Goal: Task Accomplishment & Management: Complete application form

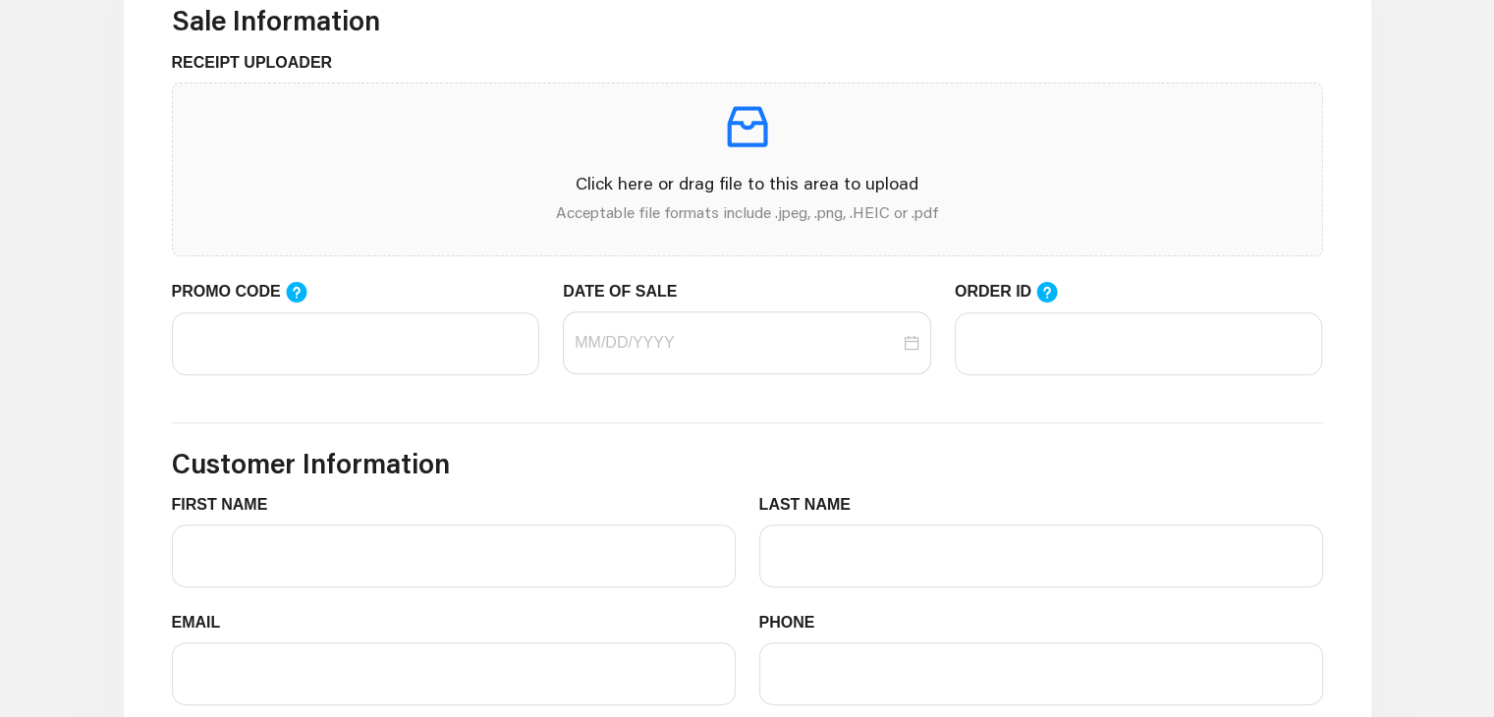
scroll to position [633, 0]
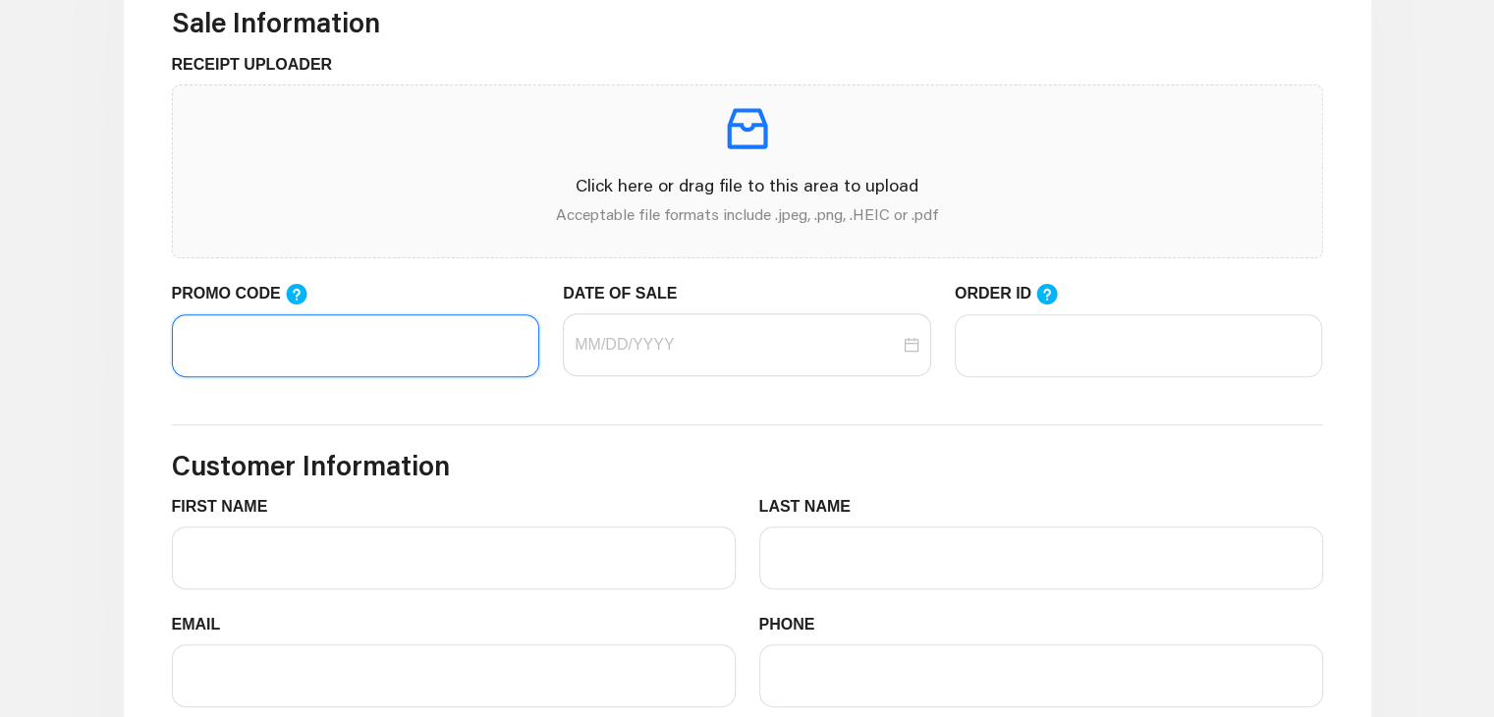
click at [404, 355] on input "PROMO CODE" at bounding box center [356, 345] width 368 height 63
type input "LIFEMART20"
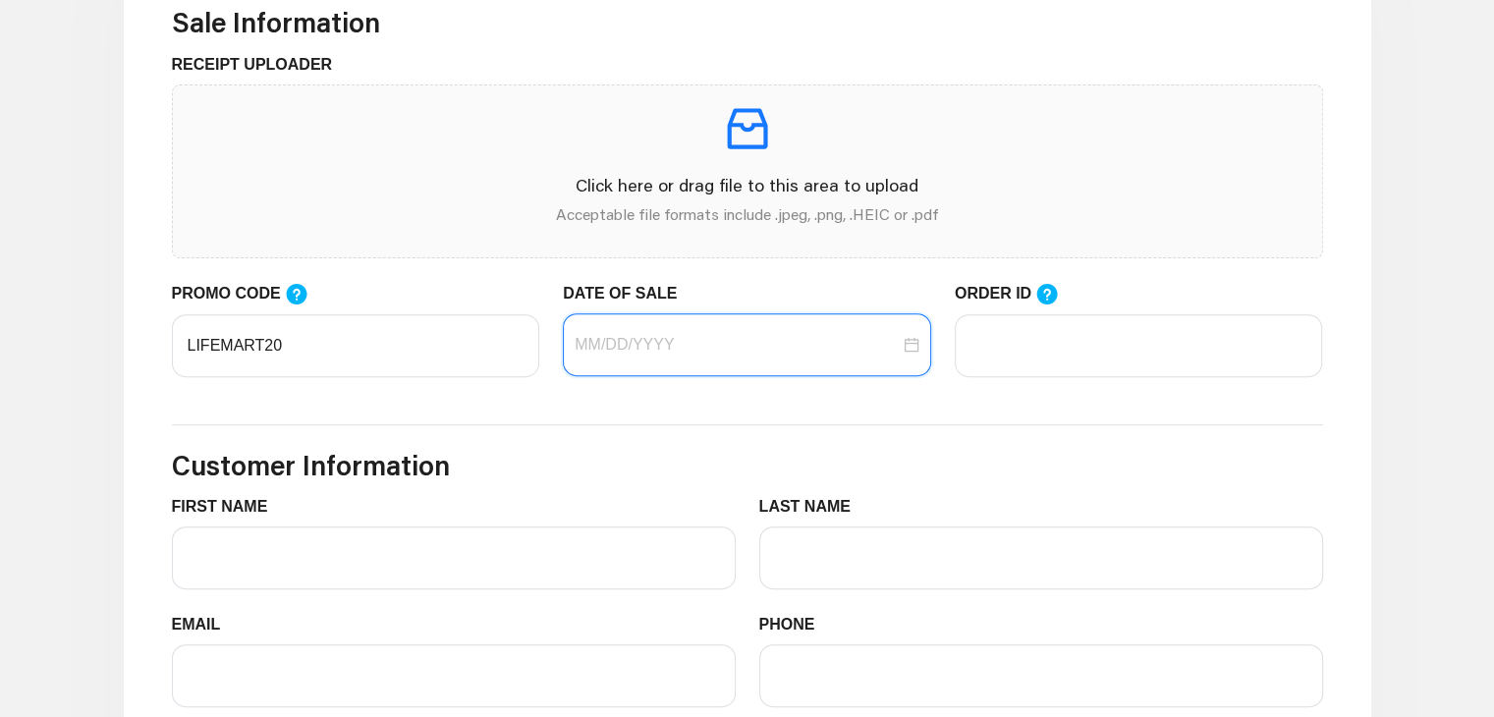
click at [602, 348] on input "DATE OF SALE" at bounding box center [737, 345] width 325 height 24
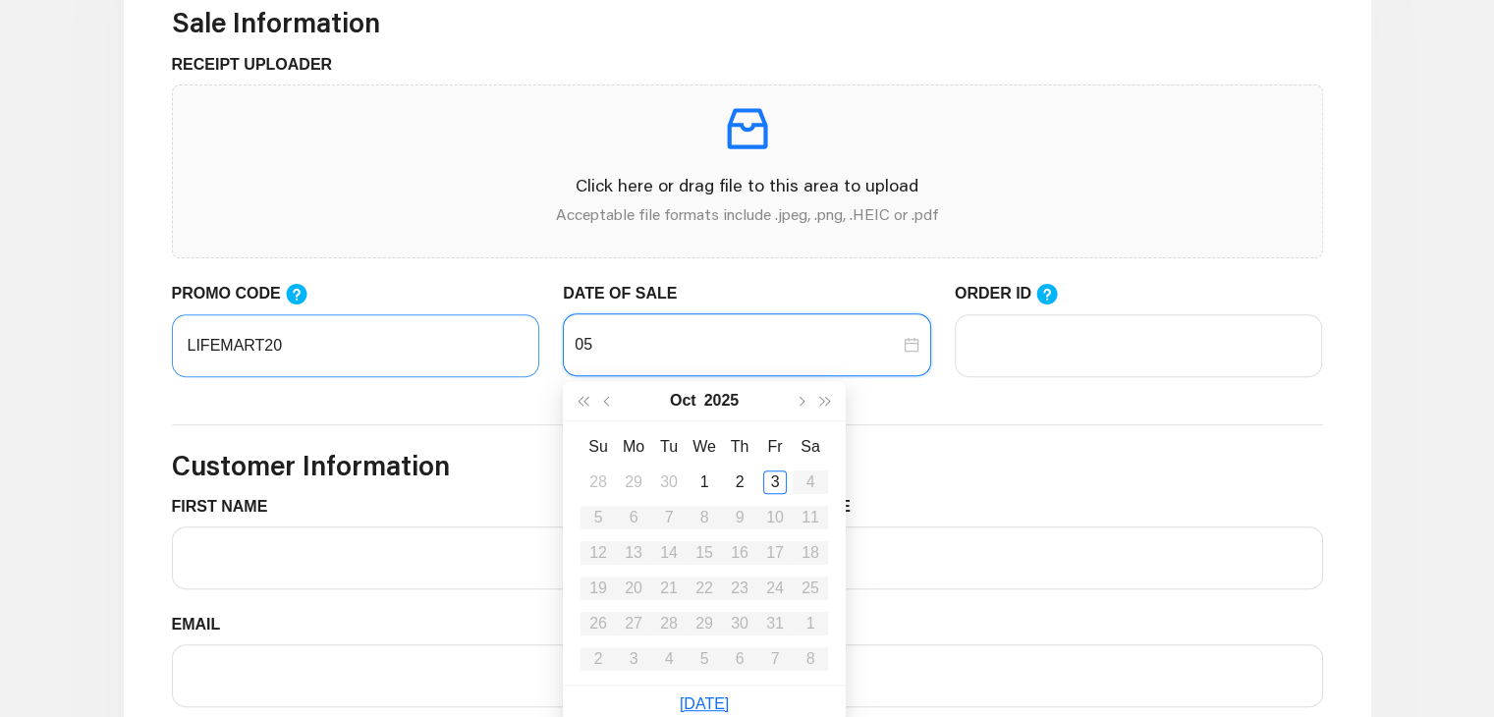
type input "0"
type input "[DATE]"
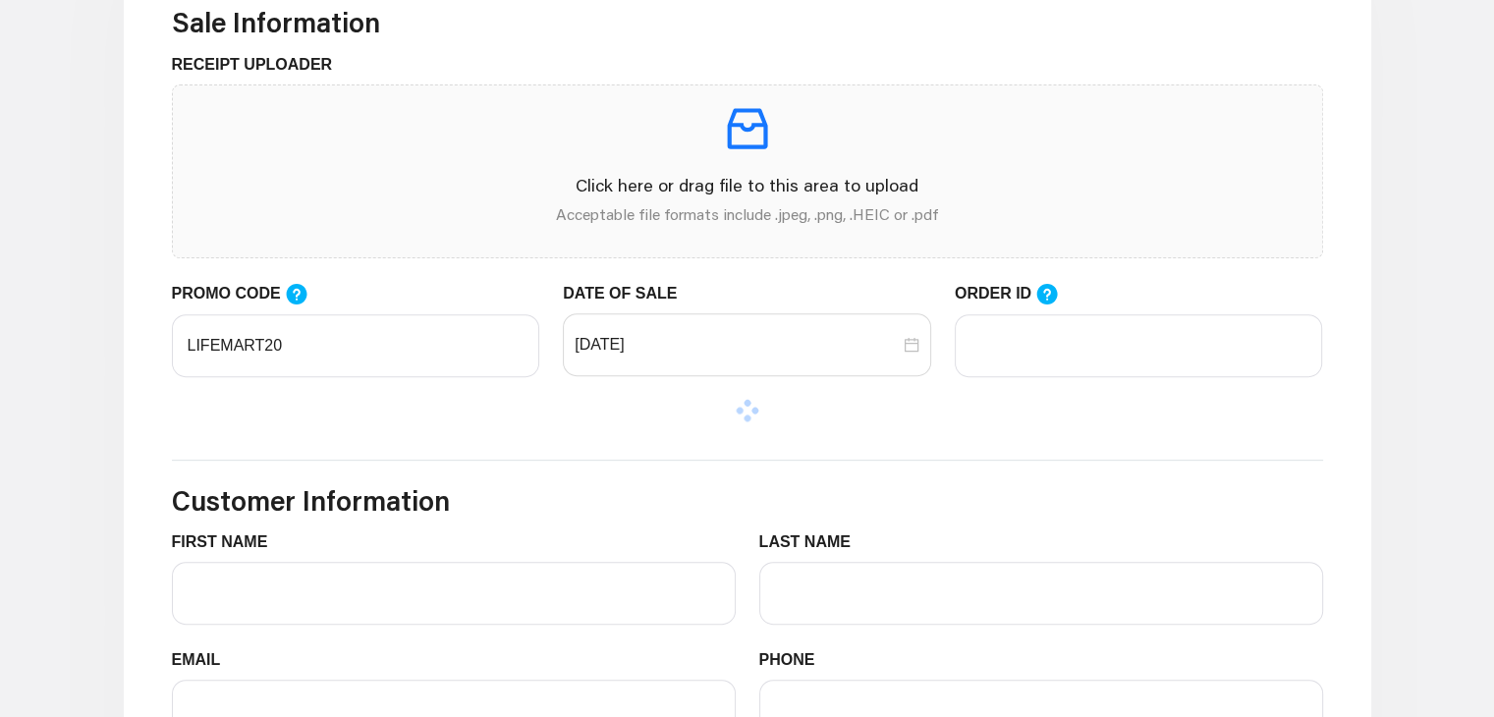
click at [901, 442] on form "Sale Information RECEIPT UPLOADER Click here or drag file to this area to uploa…" at bounding box center [748, 427] width 1152 height 843
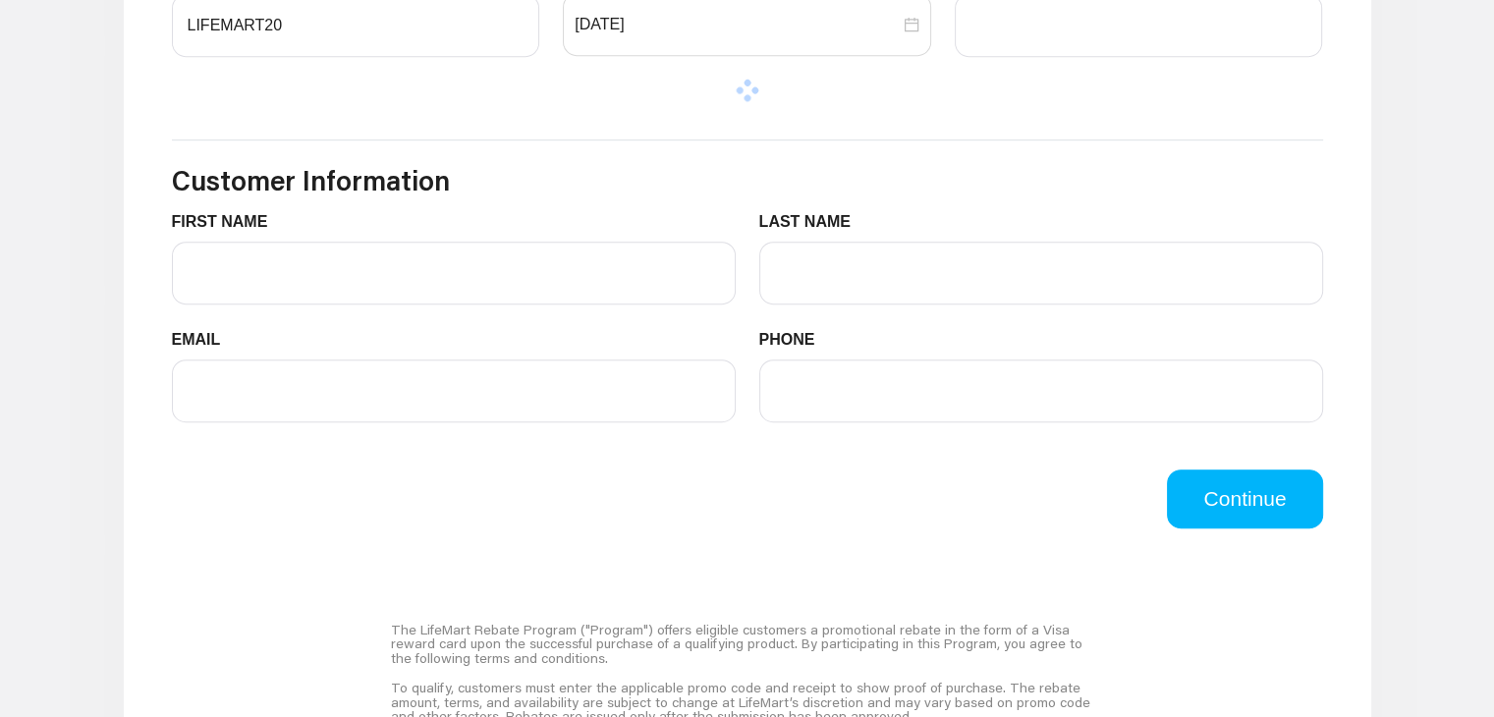
scroll to position [955, 0]
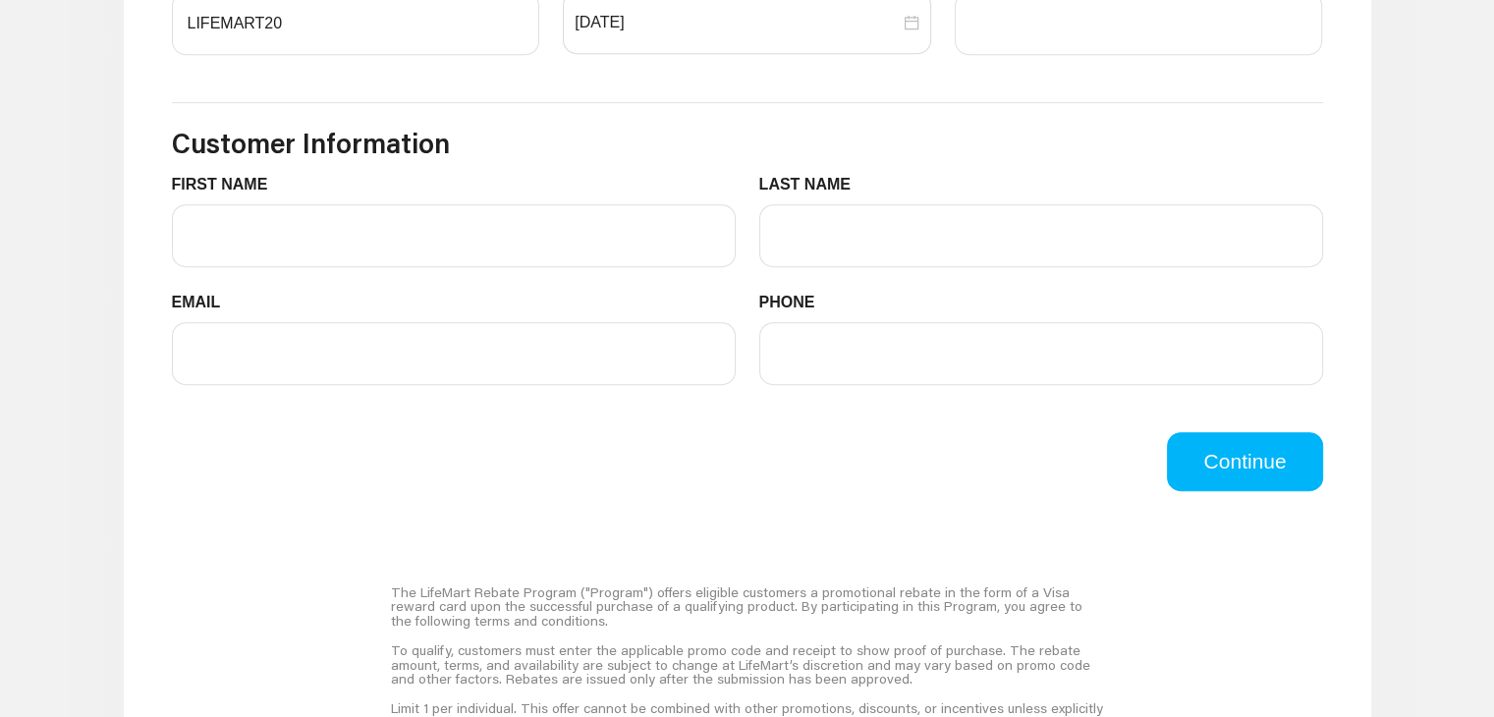
click at [578, 276] on div "FIRST NAME" at bounding box center [454, 232] width 588 height 118
click at [514, 250] on input "FIRST NAME" at bounding box center [454, 235] width 564 height 63
type input "[PERSON_NAME]"
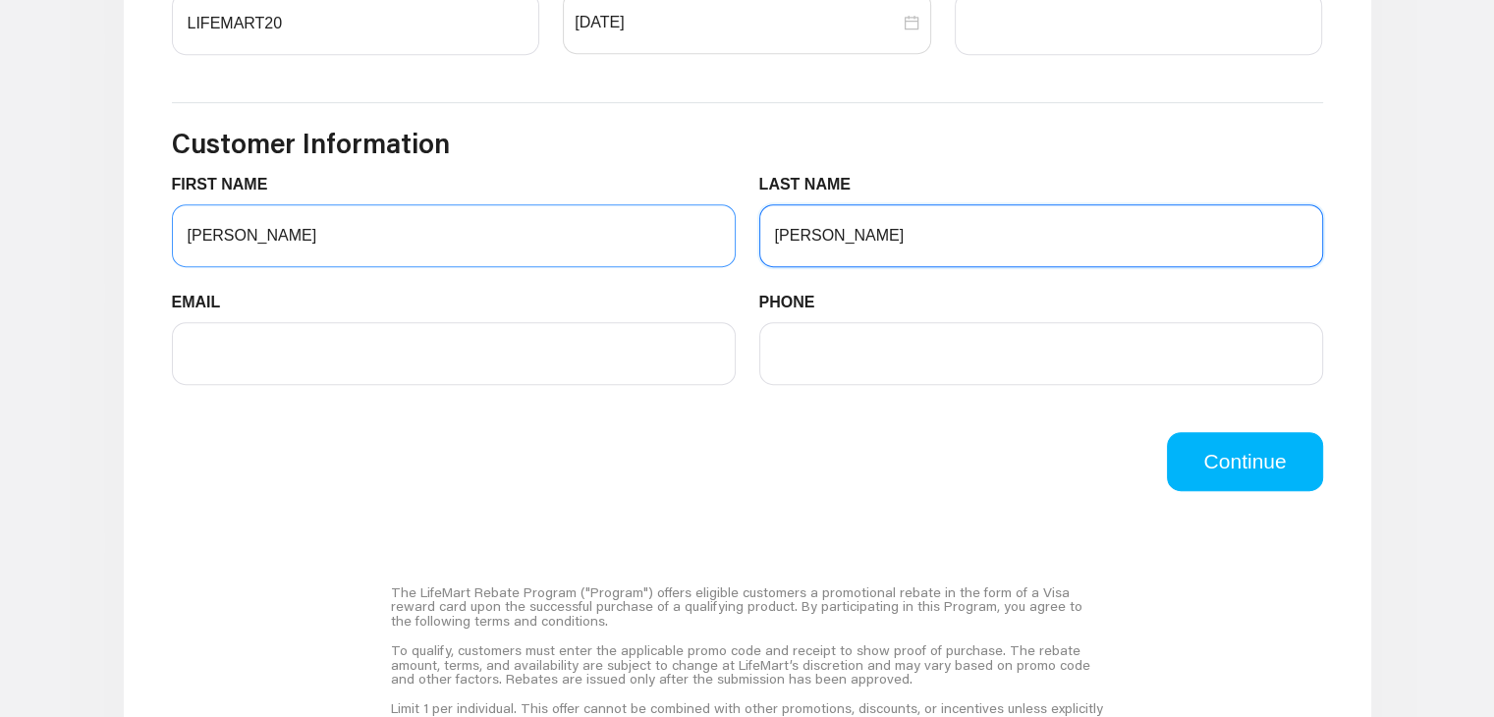
type input "[PERSON_NAME]"
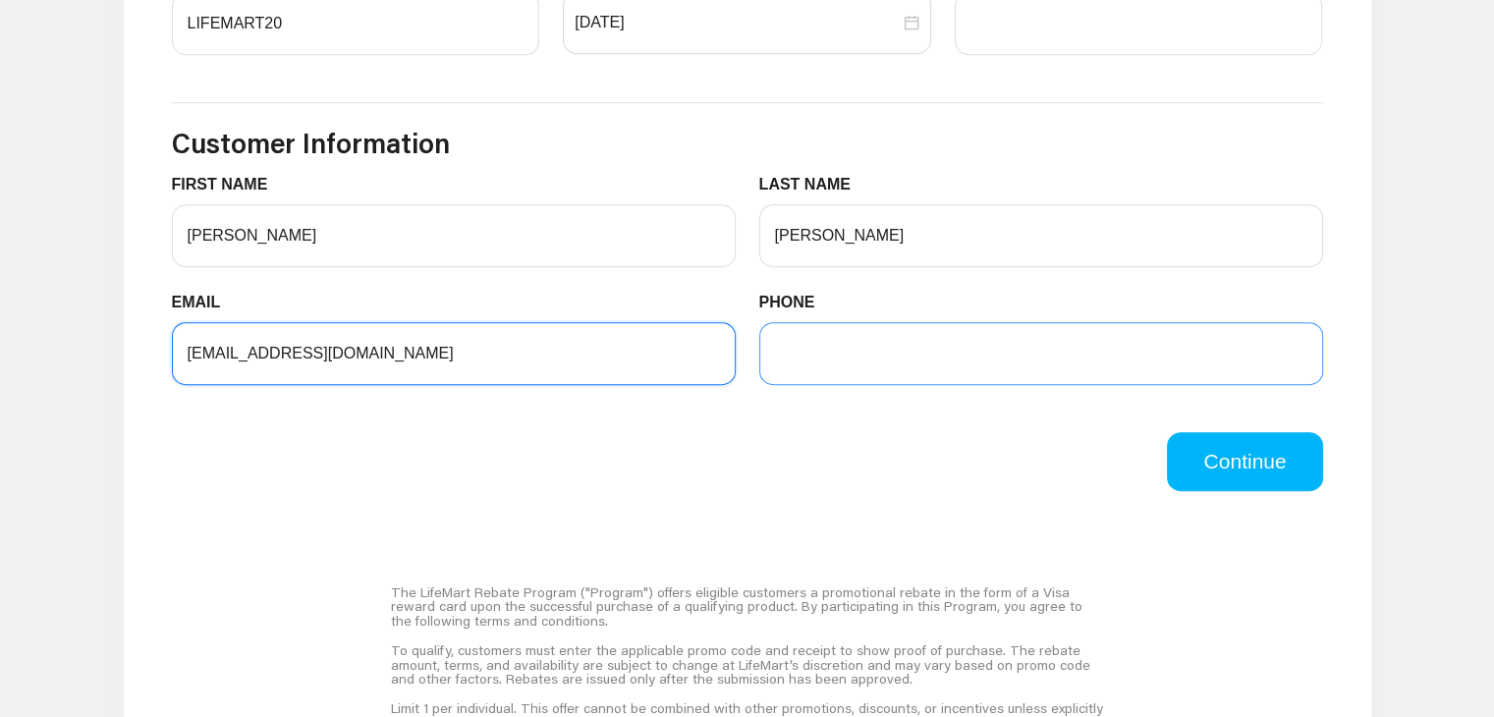
type input "[EMAIL_ADDRESS][DOMAIN_NAME]"
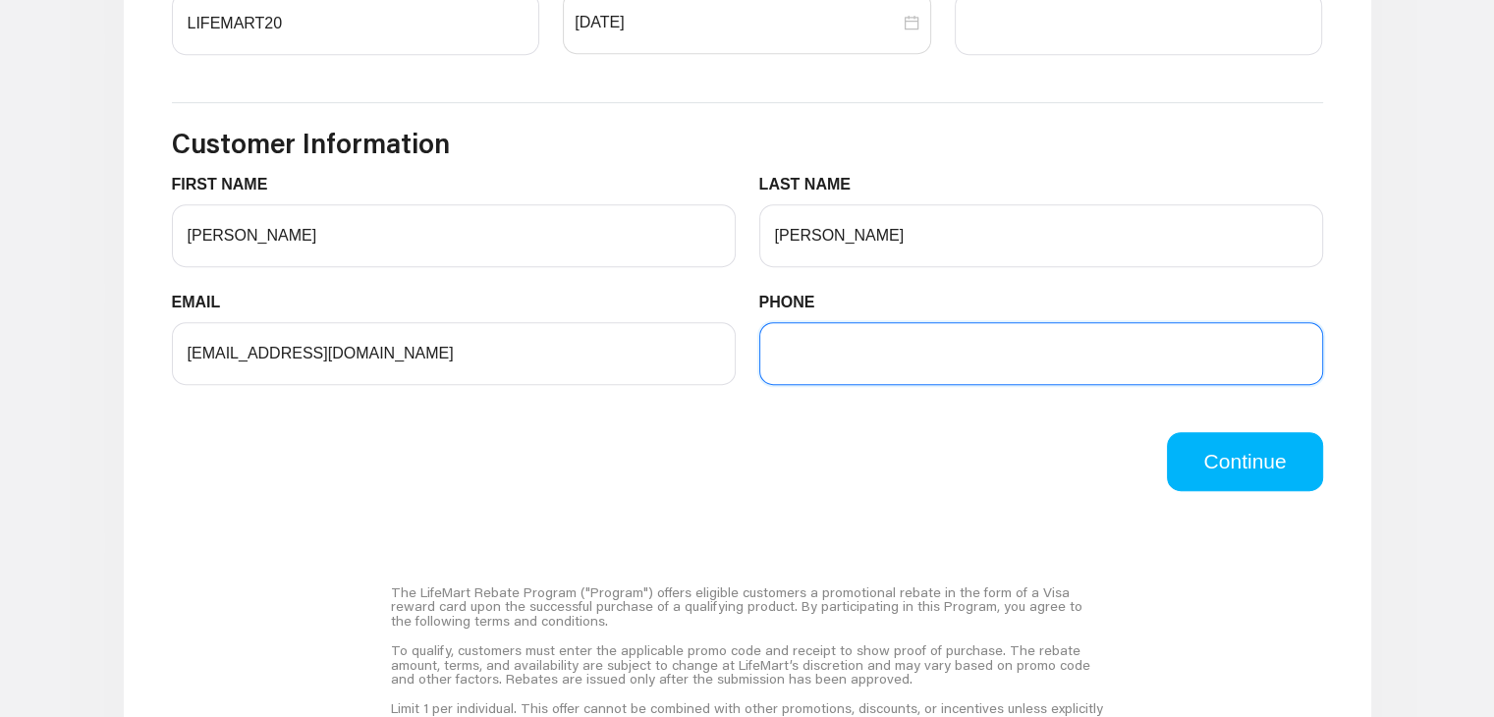
click at [829, 330] on input "PHONE" at bounding box center [1042, 353] width 564 height 63
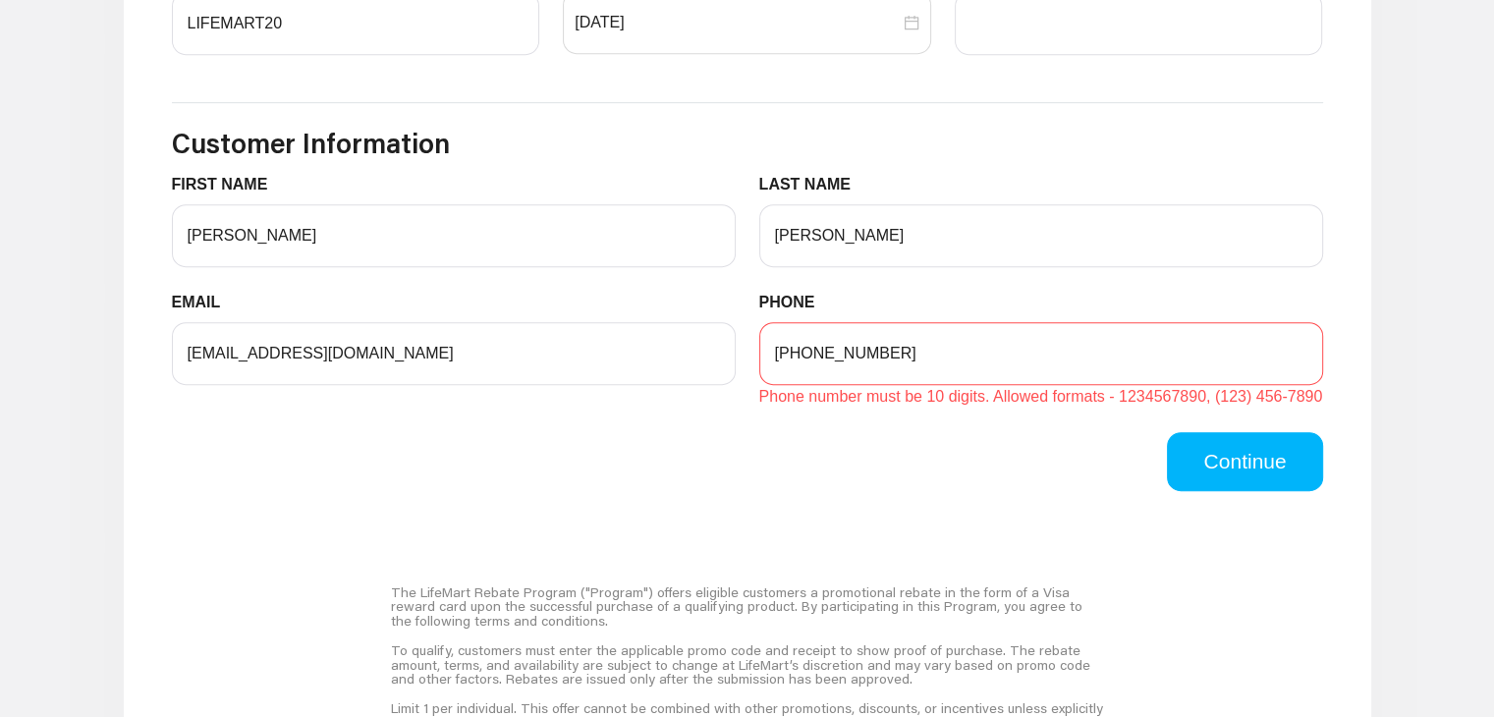
click at [806, 360] on input "[PHONE_NUMBER]" at bounding box center [1042, 353] width 564 height 63
click at [883, 355] on input "[PHONE_NUMBER]" at bounding box center [1042, 353] width 564 height 63
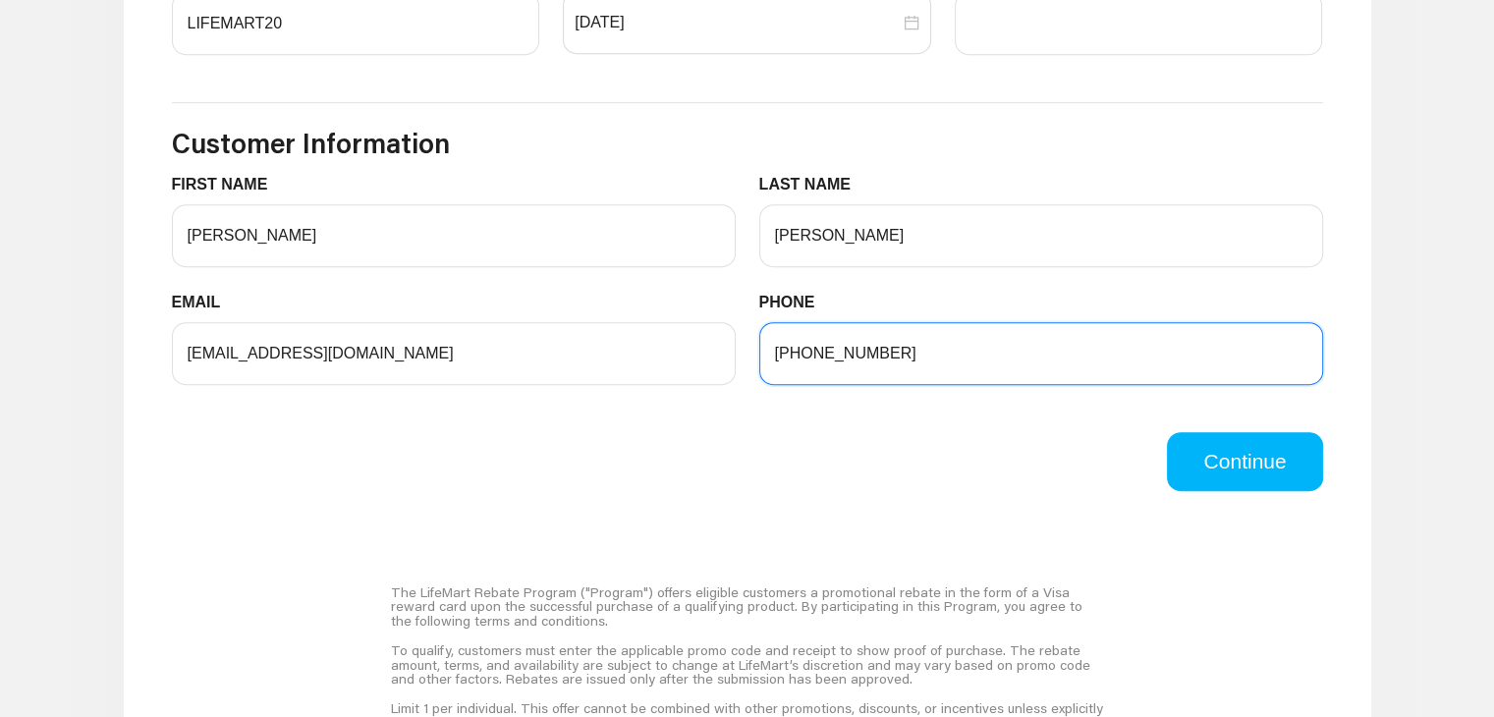
type input "[PHONE_NUMBER]"
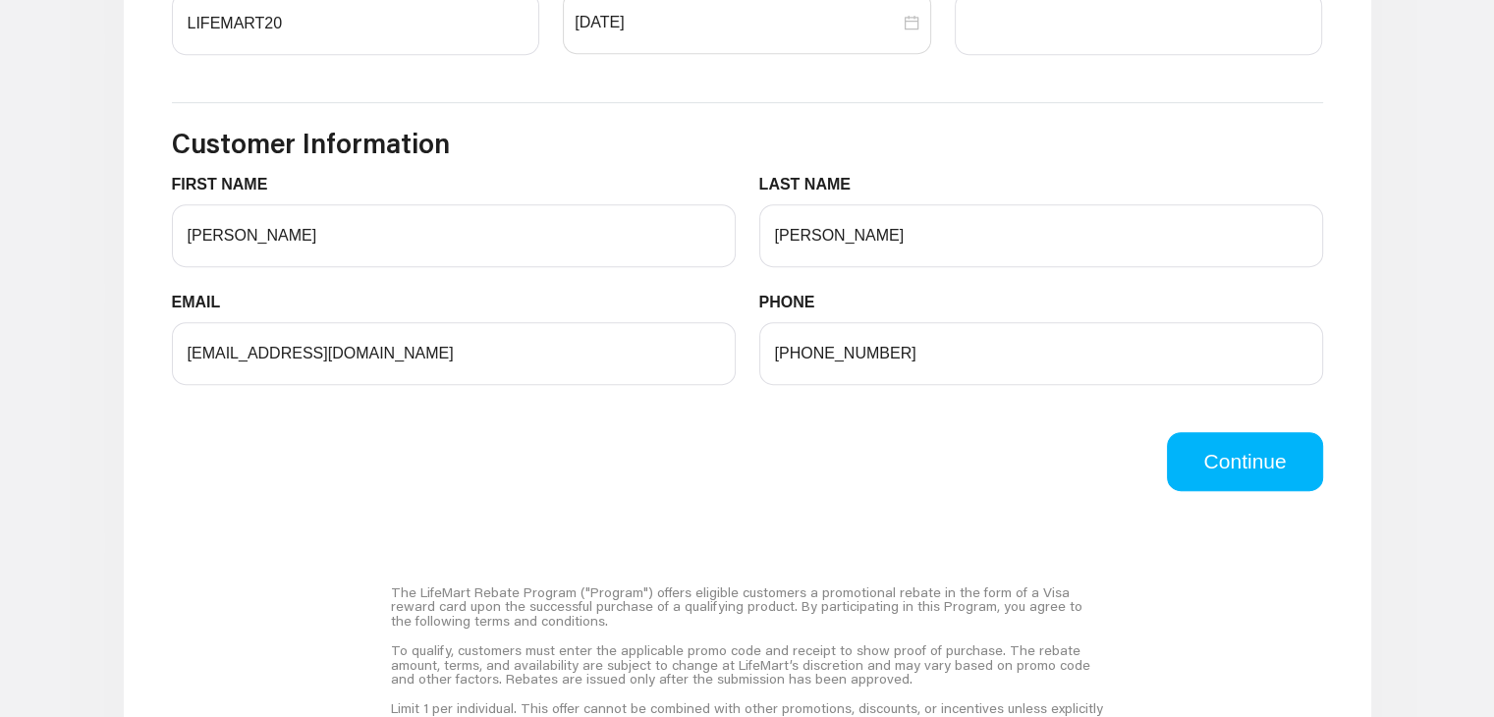
click at [930, 453] on div "Continue" at bounding box center [747, 461] width 1175 height 59
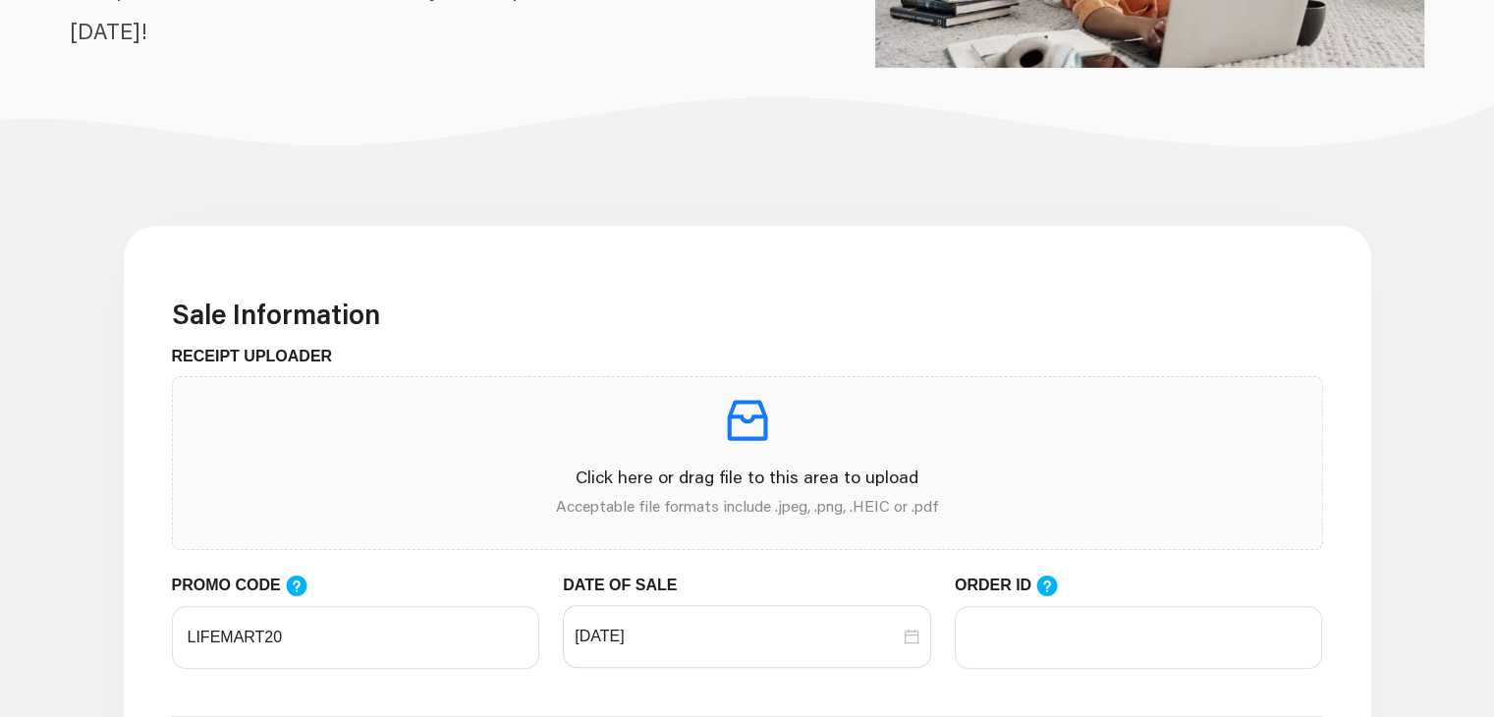
scroll to position [334, 0]
